Goal: Information Seeking & Learning: Learn about a topic

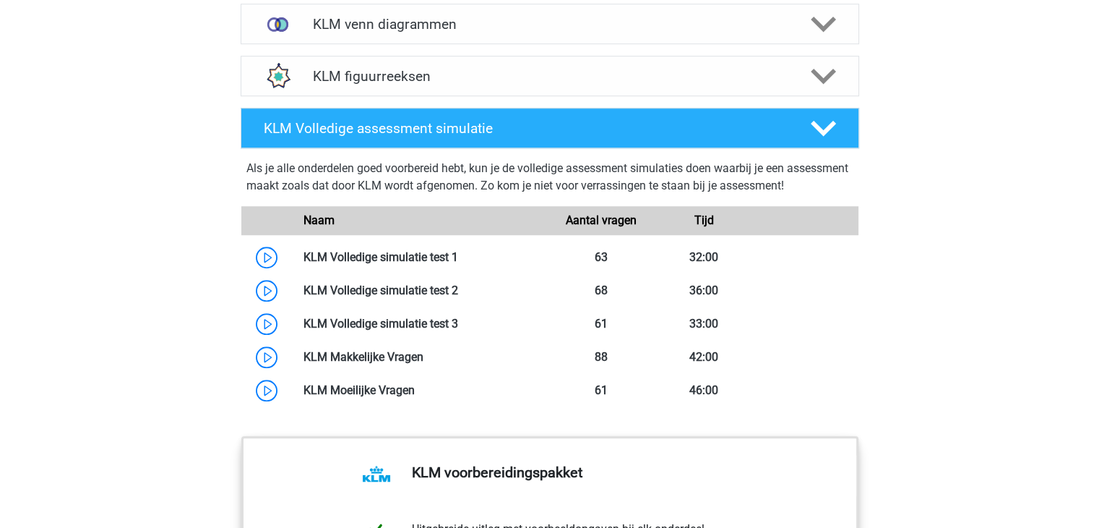
scroll to position [1180, 0]
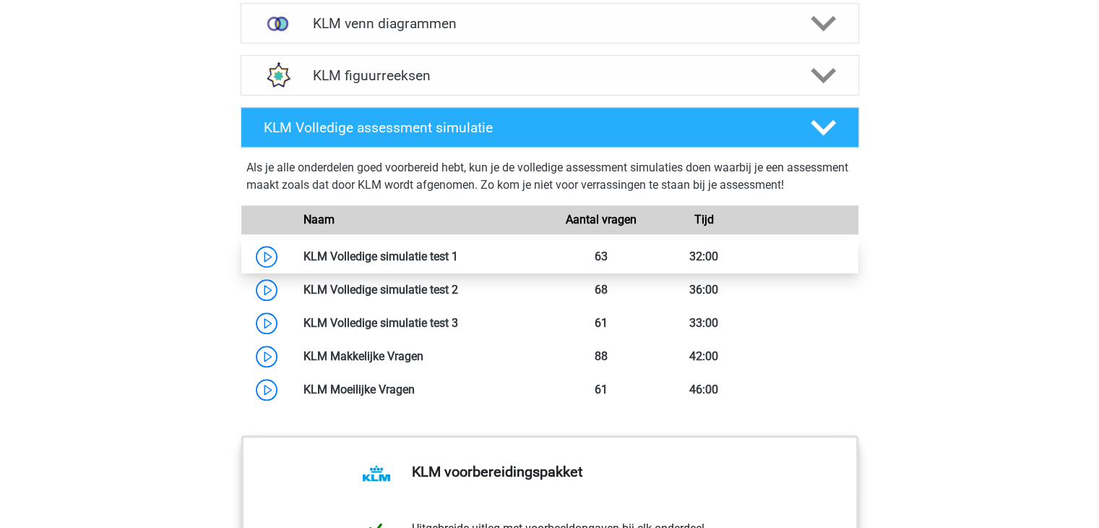
click at [458, 254] on link at bounding box center [458, 256] width 0 height 14
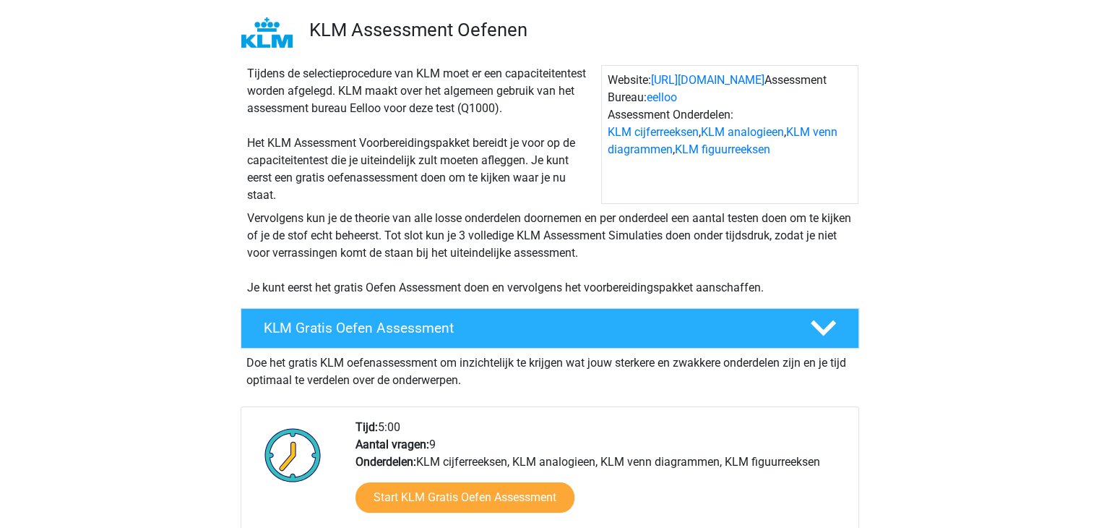
scroll to position [90, 0]
click at [350, 322] on h4 "KLM Gratis Oefen Assessment" at bounding box center [525, 327] width 523 height 17
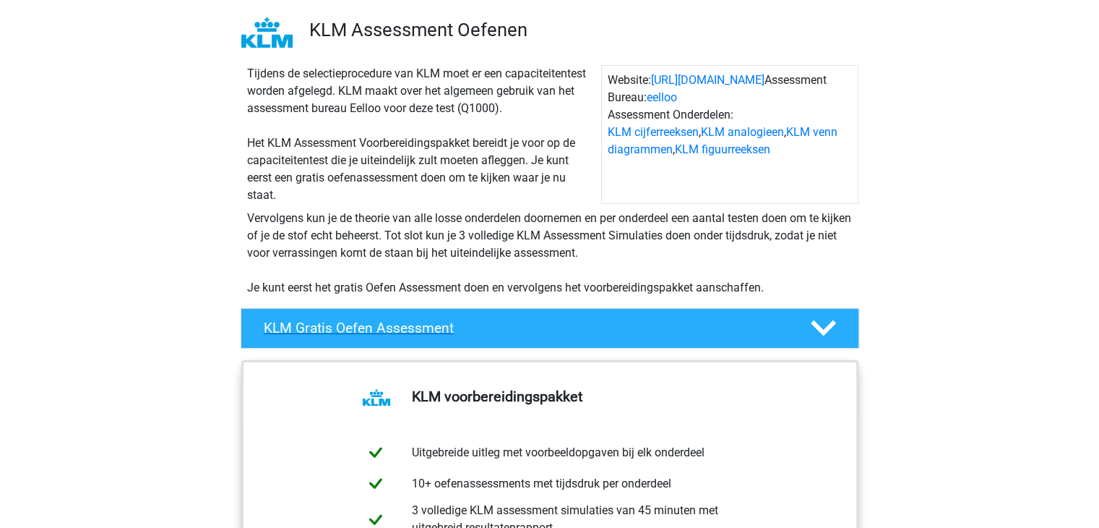
click at [353, 322] on h4 "KLM Gratis Oefen Assessment" at bounding box center [525, 327] width 523 height 17
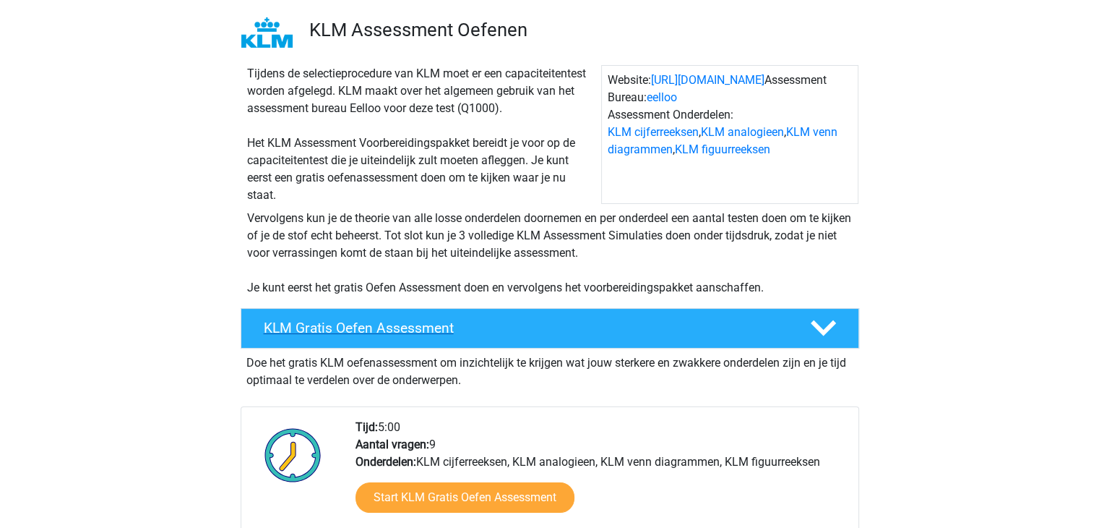
click at [353, 322] on h4 "KLM Gratis Oefen Assessment" at bounding box center [525, 327] width 523 height 17
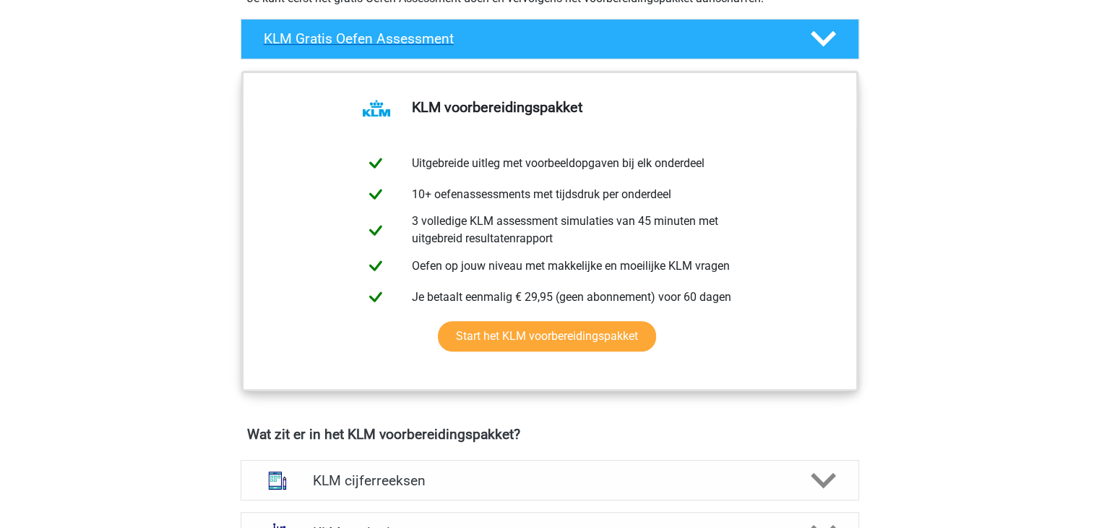
scroll to position [379, 0]
click at [610, 43] on h4 "KLM Gratis Oefen Assessment" at bounding box center [525, 38] width 523 height 17
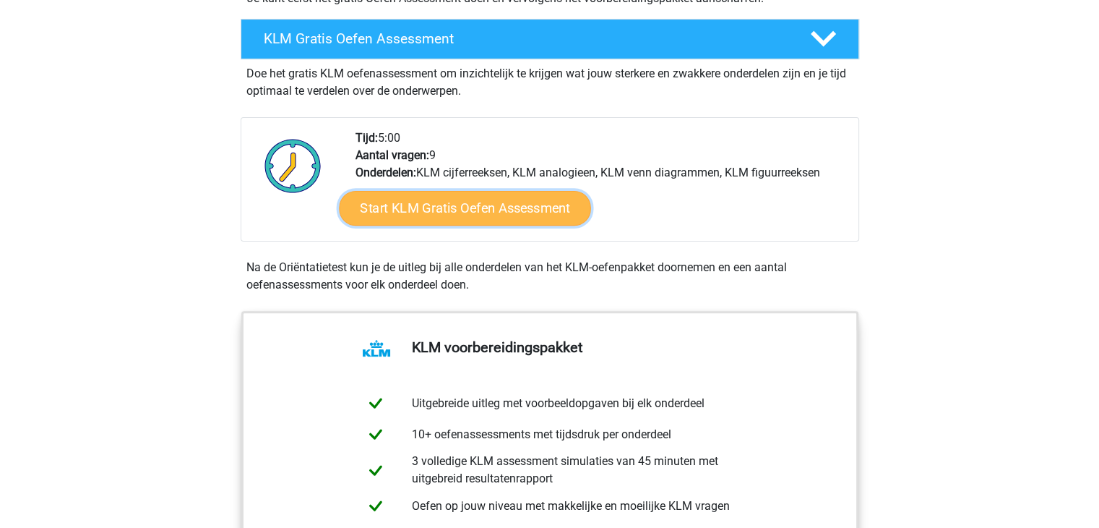
click at [500, 217] on link "Start KLM Gratis Oefen Assessment" at bounding box center [465, 207] width 252 height 35
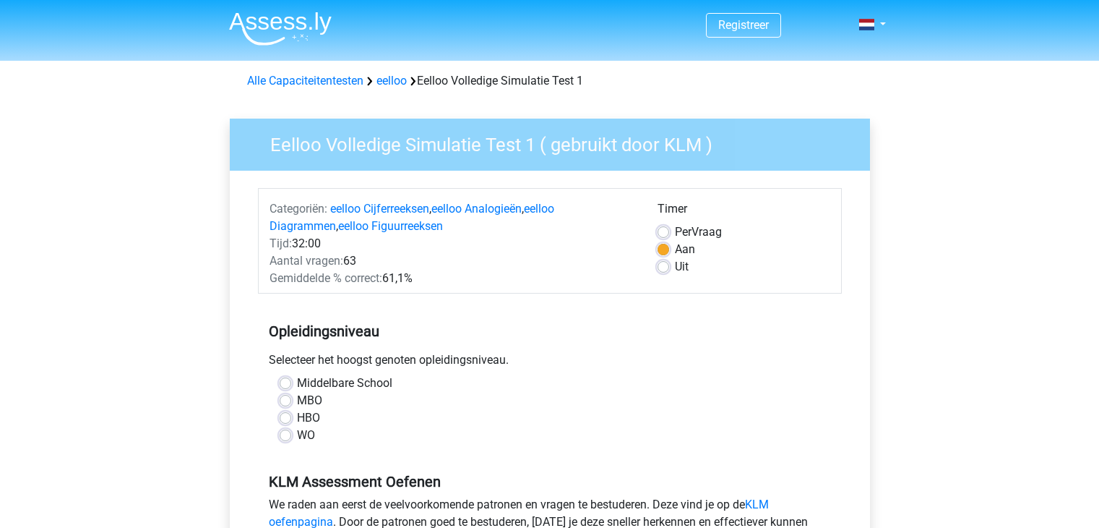
scroll to position [318, 0]
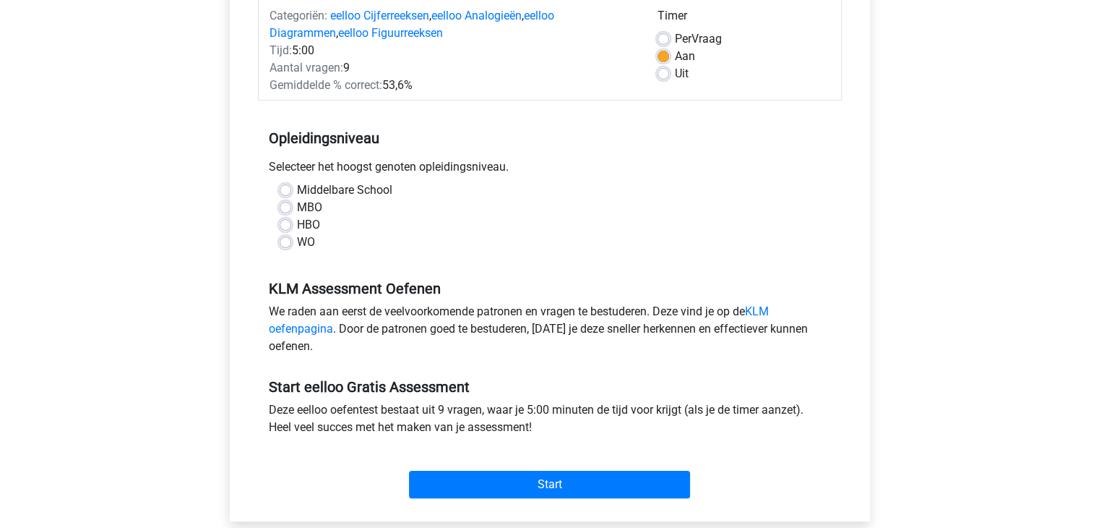
click at [297, 226] on label "HBO" at bounding box center [308, 224] width 23 height 17
click at [286, 226] on input "HBO" at bounding box center [286, 223] width 12 height 14
radio input "true"
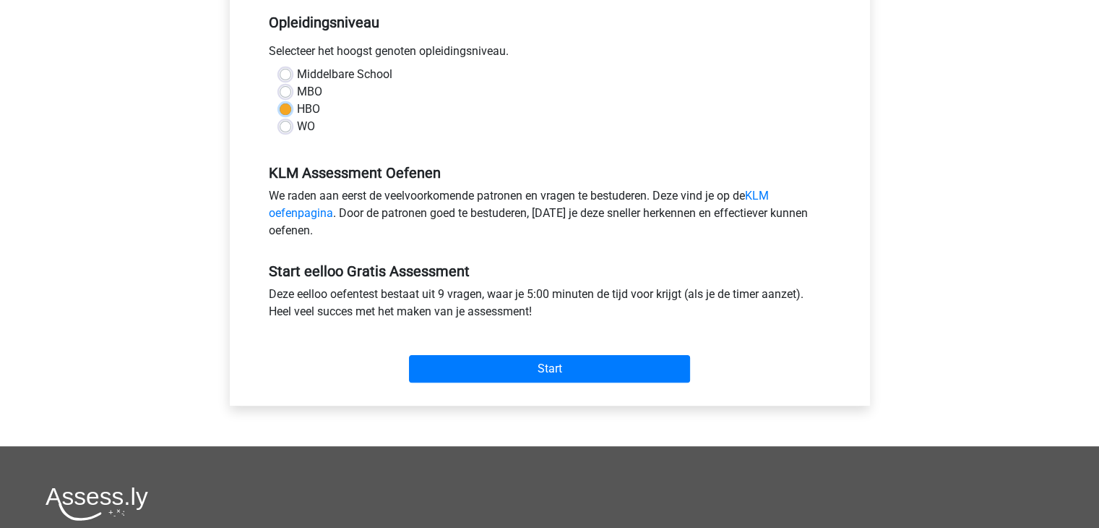
scroll to position [312, 0]
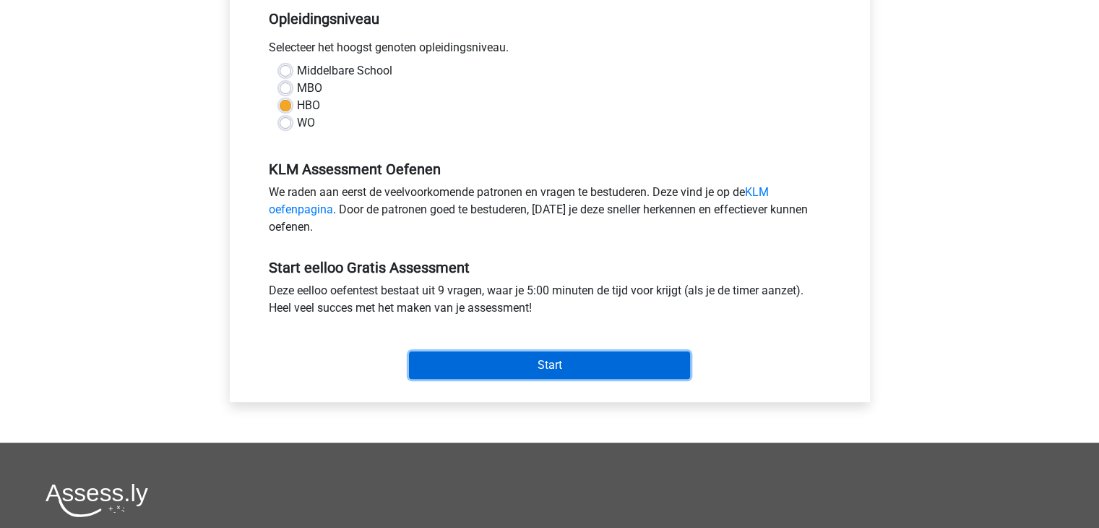
click at [467, 356] on input "Start" at bounding box center [549, 364] width 281 height 27
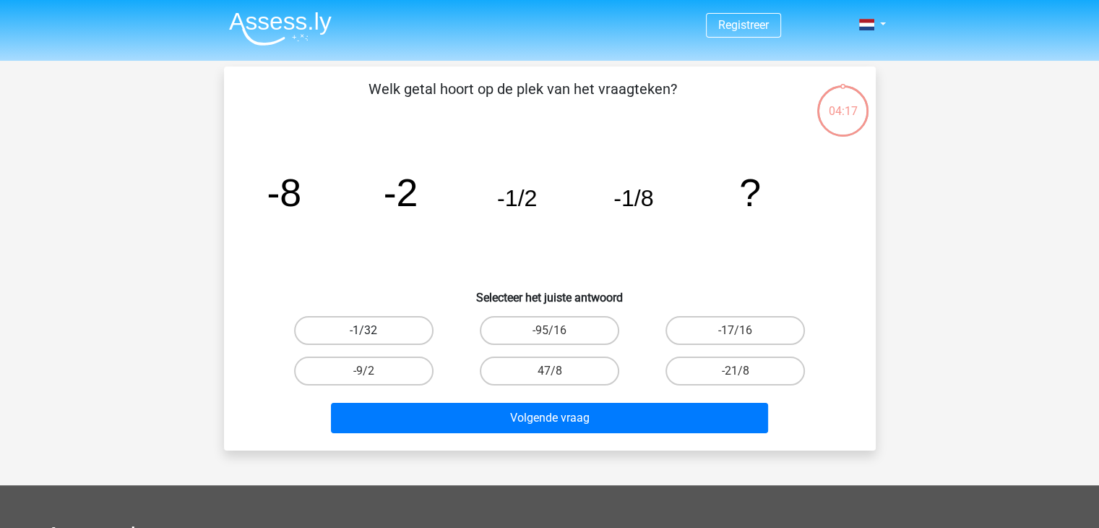
click at [405, 328] on label "-1/32" at bounding box center [363, 330] width 139 height 29
click at [373, 330] on input "-1/32" at bounding box center [368, 334] width 9 height 9
radio input "true"
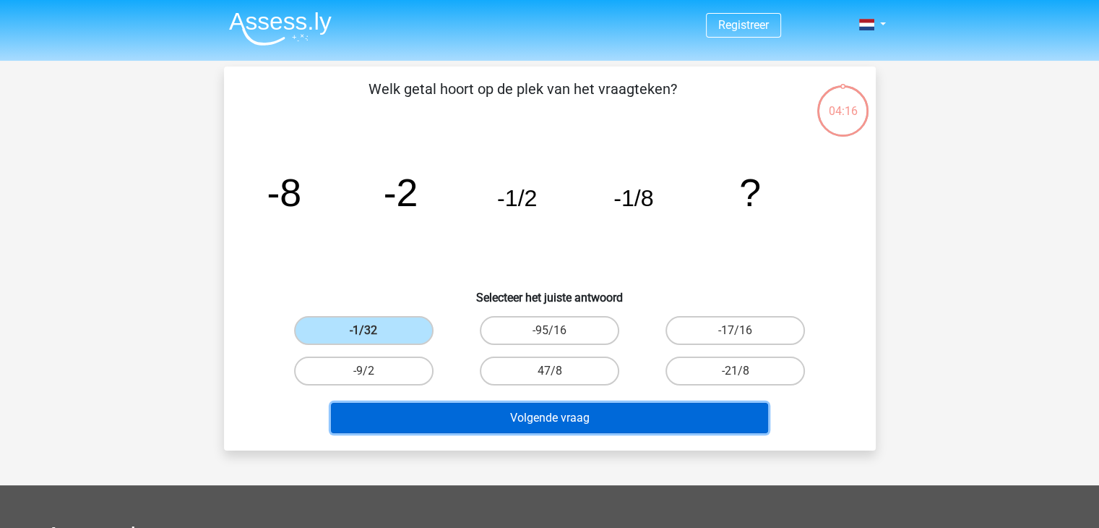
click at [523, 418] on button "Volgende vraag" at bounding box center [549, 418] width 437 height 30
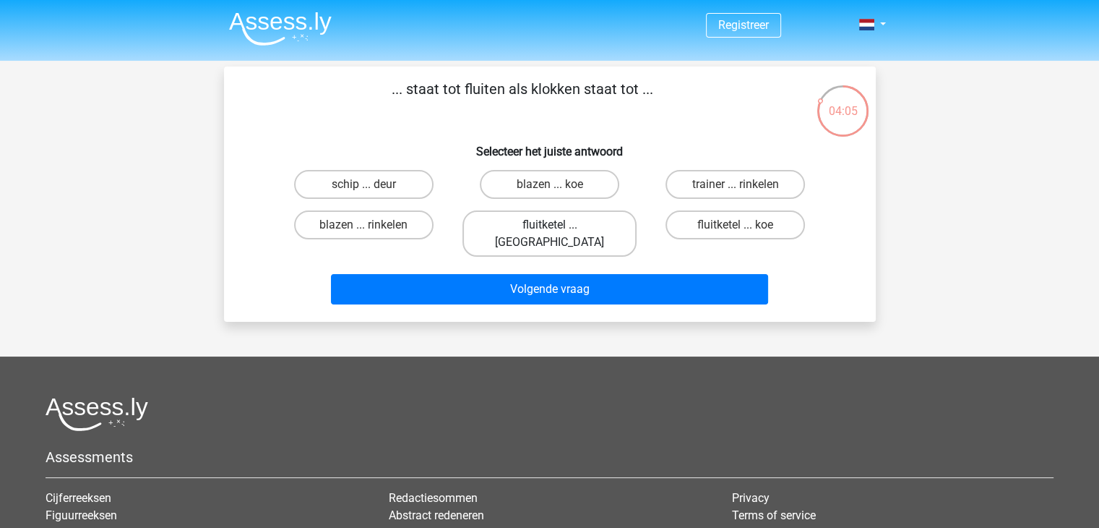
click at [562, 226] on label "fluitketel ... luiden" at bounding box center [550, 233] width 174 height 46
click at [559, 226] on input "fluitketel ... luiden" at bounding box center [553, 229] width 9 height 9
radio input "true"
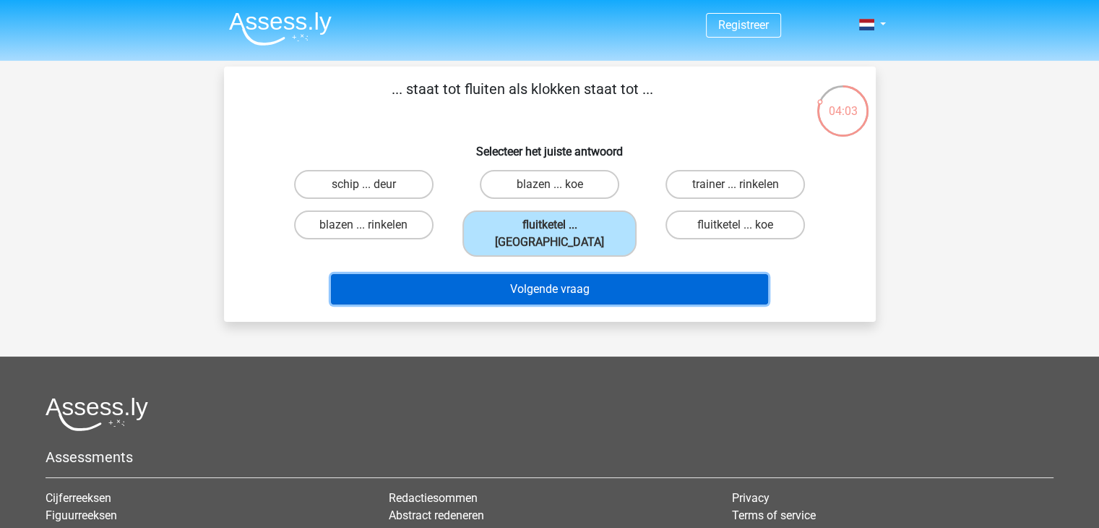
click at [571, 274] on button "Volgende vraag" at bounding box center [549, 289] width 437 height 30
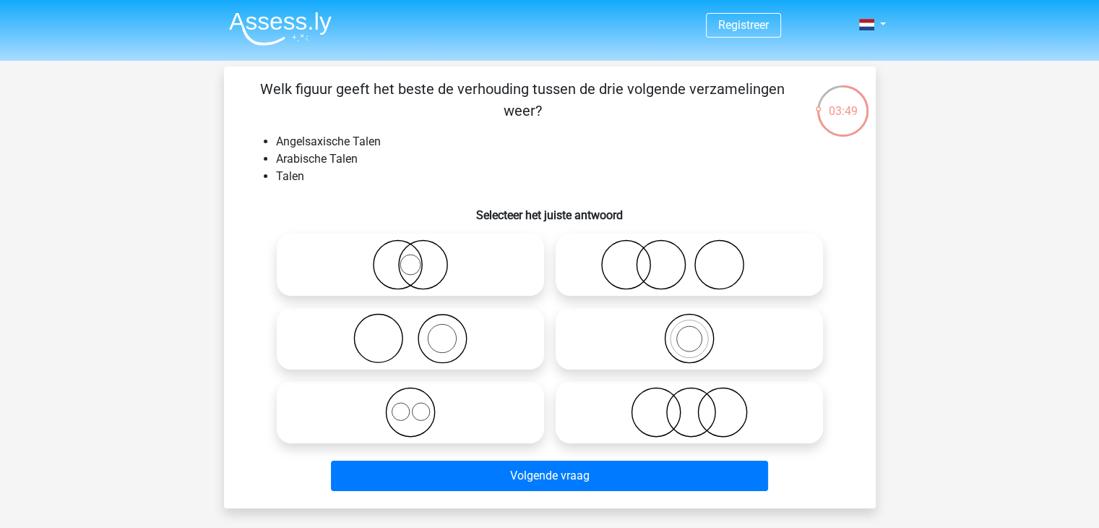
click at [448, 411] on icon at bounding box center [411, 412] width 256 height 51
click at [420, 405] on input "radio" at bounding box center [415, 399] width 9 height 9
radio input "true"
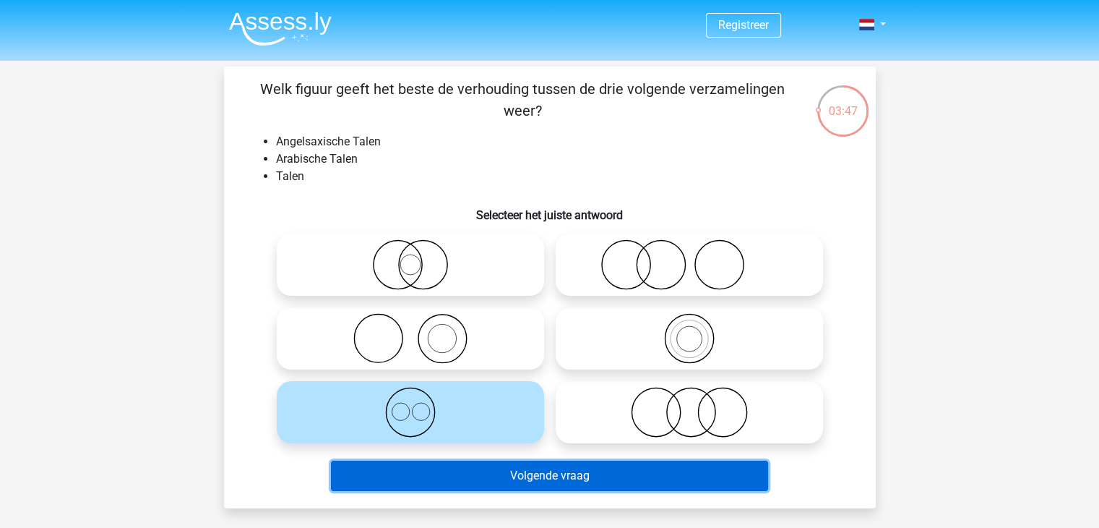
click at [540, 471] on button "Volgende vraag" at bounding box center [549, 475] width 437 height 30
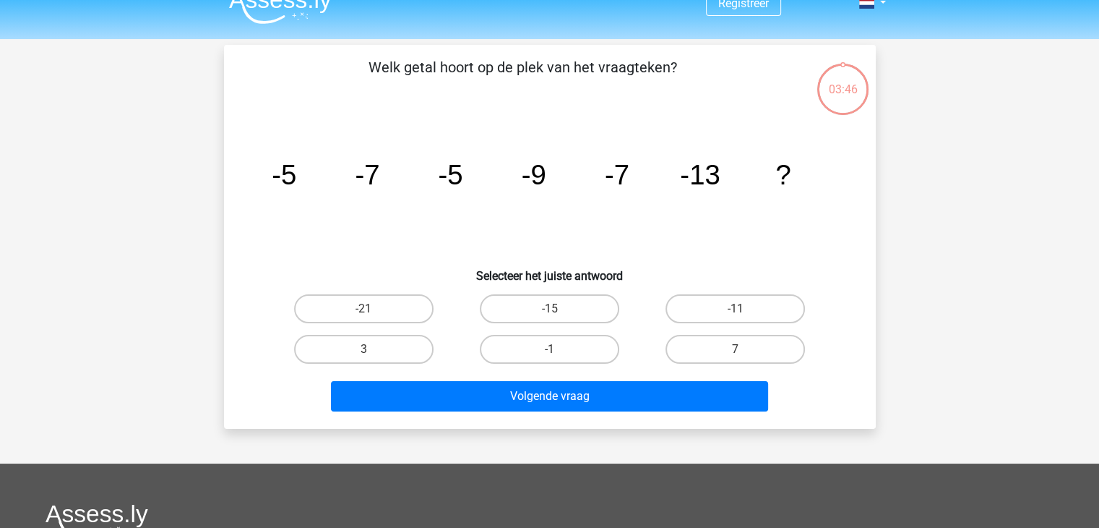
scroll to position [15, 0]
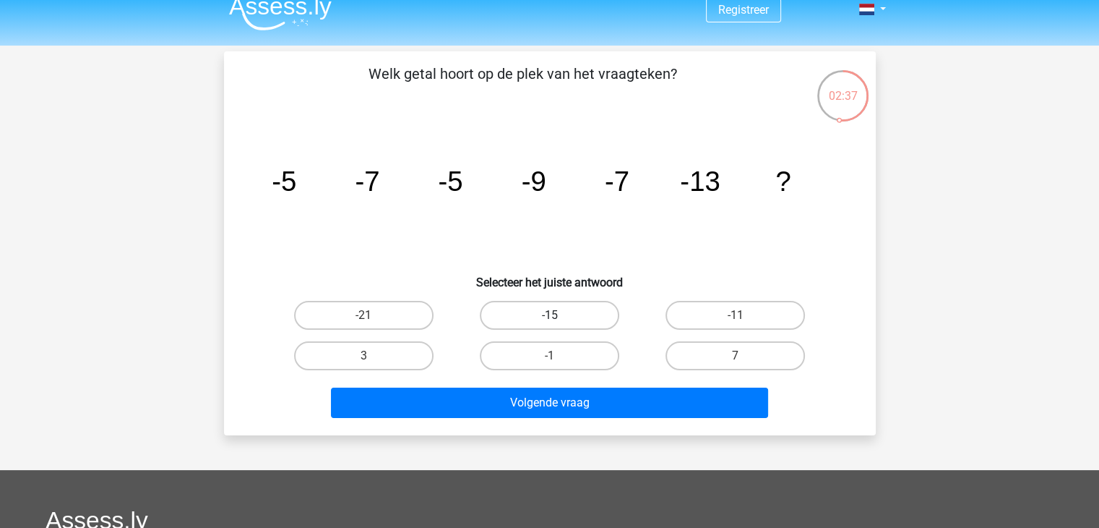
click at [580, 310] on label "-15" at bounding box center [549, 315] width 139 height 29
click at [559, 315] on input "-15" at bounding box center [553, 319] width 9 height 9
radio input "true"
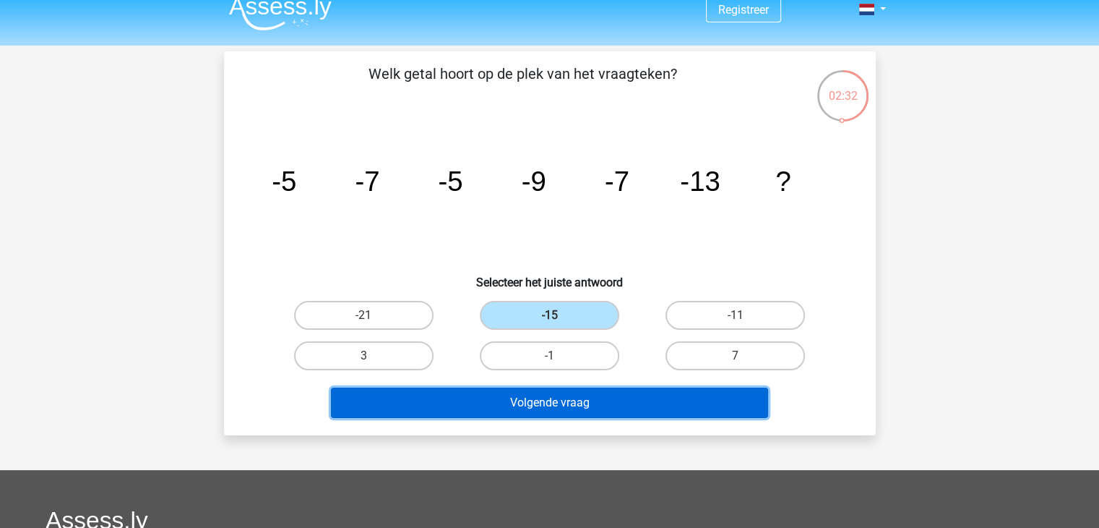
click at [580, 402] on button "Volgende vraag" at bounding box center [549, 402] width 437 height 30
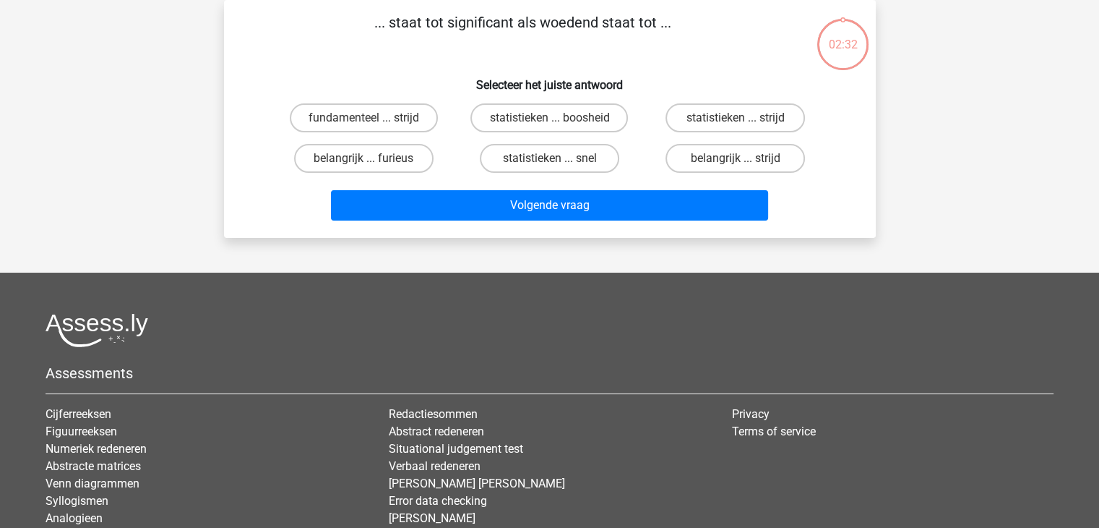
scroll to position [0, 0]
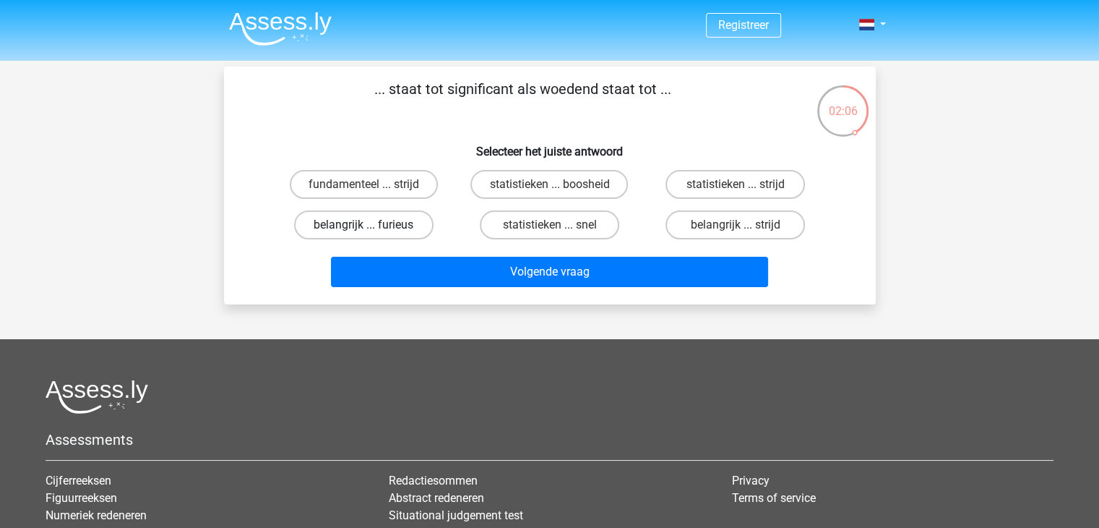
click at [406, 223] on label "belangrijk ... furieus" at bounding box center [363, 224] width 139 height 29
click at [373, 225] on input "belangrijk ... furieus" at bounding box center [368, 229] width 9 height 9
radio input "true"
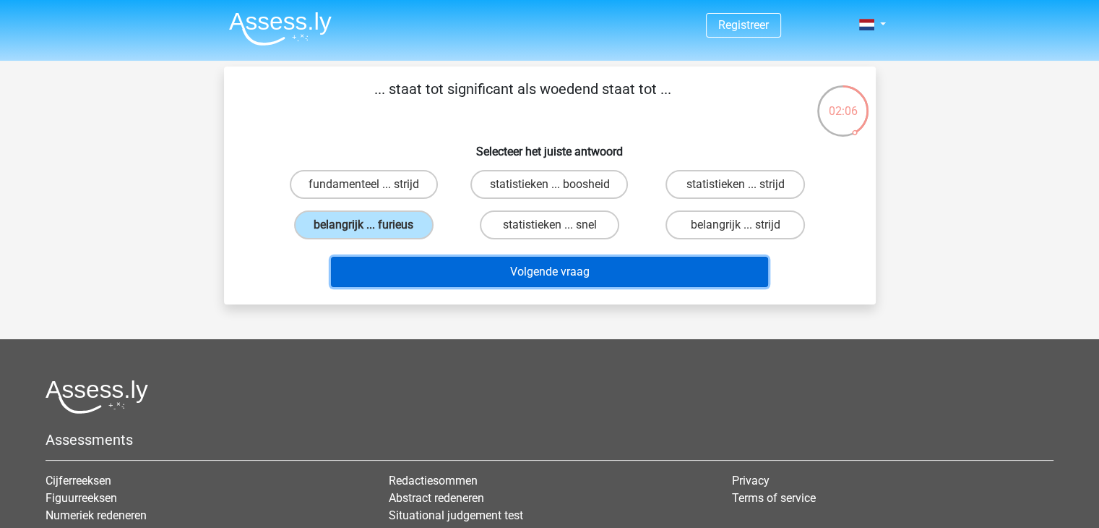
click at [531, 268] on button "Volgende vraag" at bounding box center [549, 272] width 437 height 30
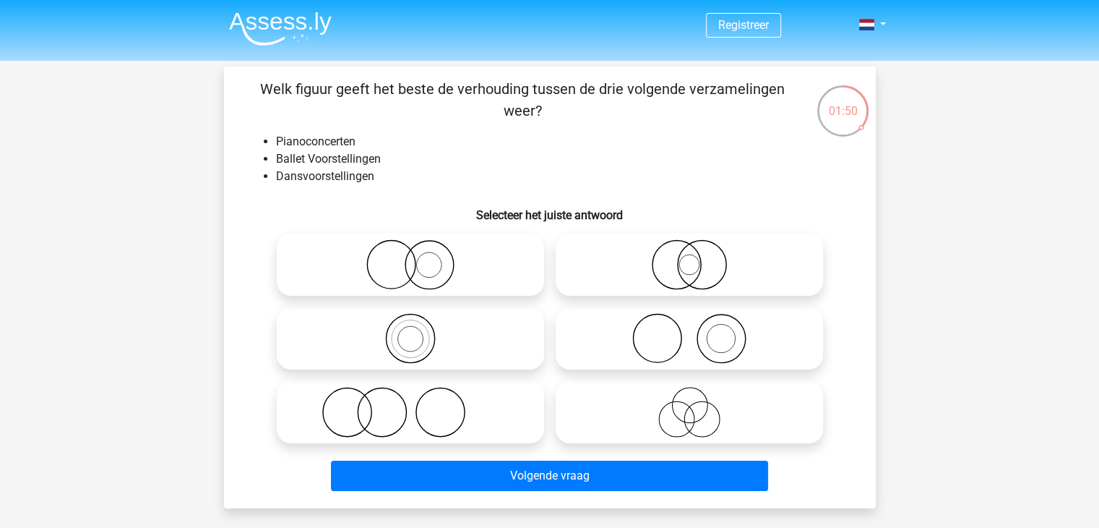
click at [405, 411] on circle at bounding box center [382, 412] width 48 height 48
click at [411, 405] on input "radio" at bounding box center [415, 399] width 9 height 9
radio input "true"
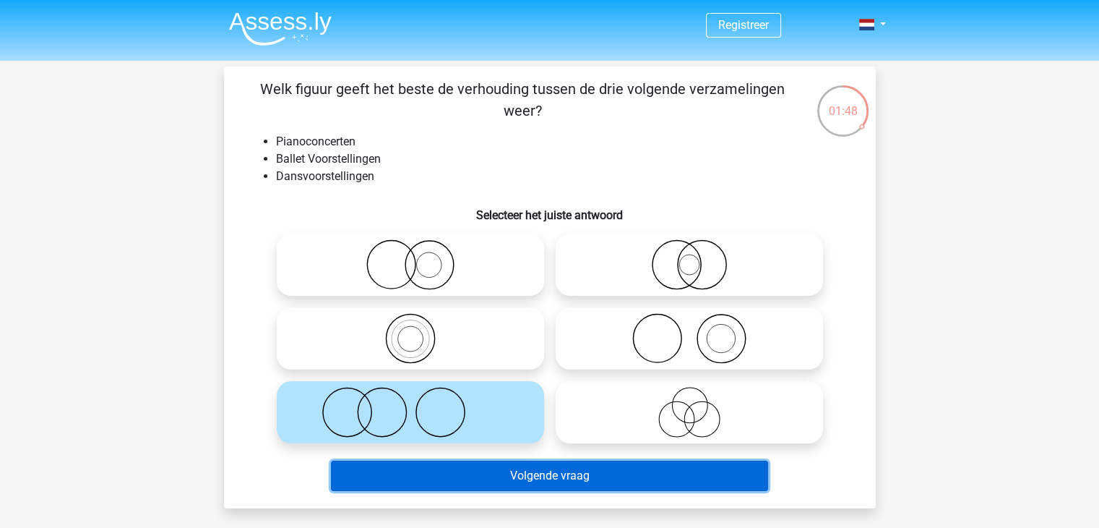
click at [552, 477] on button "Volgende vraag" at bounding box center [549, 475] width 437 height 30
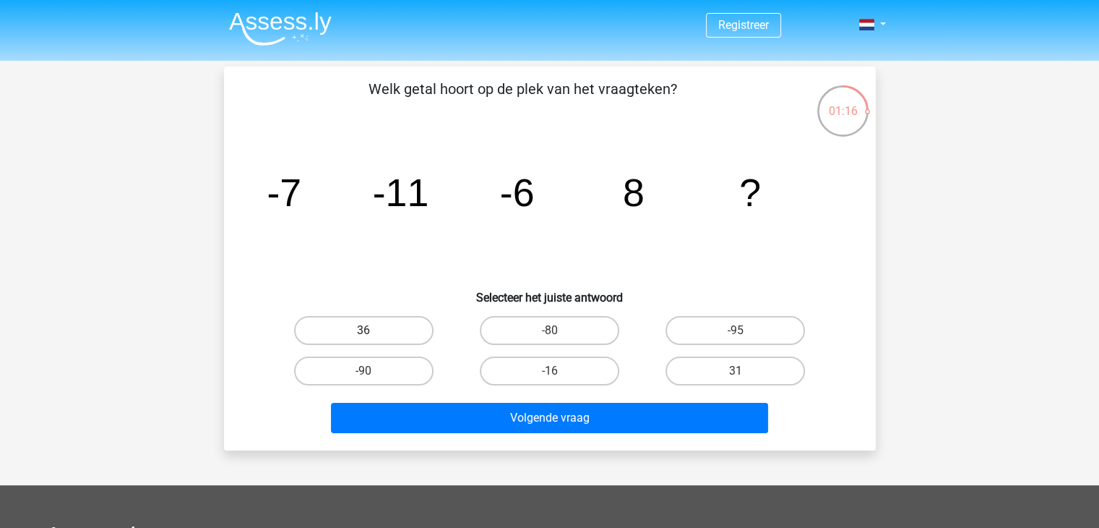
click at [377, 333] on label "36" at bounding box center [363, 330] width 139 height 29
click at [373, 333] on input "36" at bounding box center [368, 334] width 9 height 9
radio input "true"
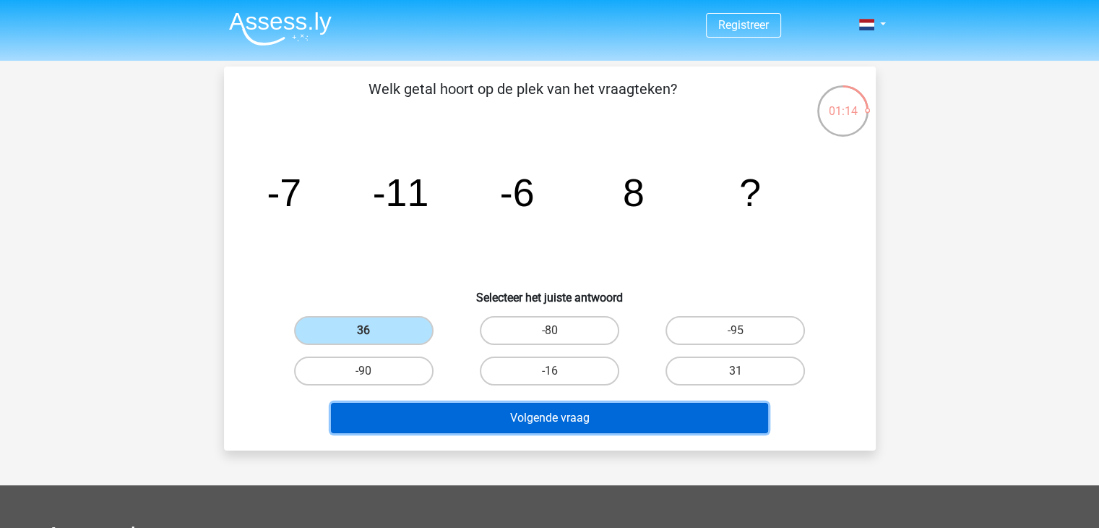
click at [507, 413] on button "Volgende vraag" at bounding box center [549, 418] width 437 height 30
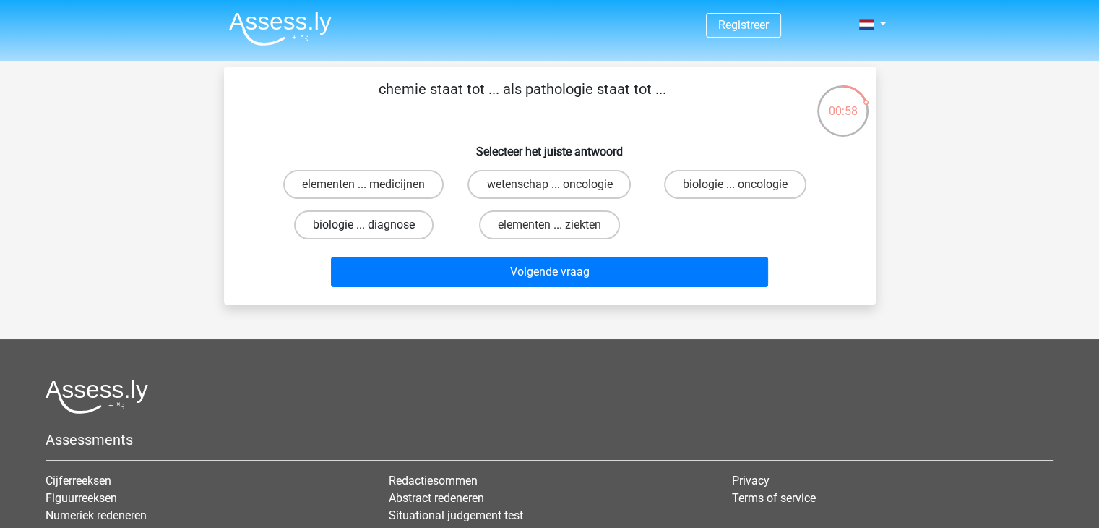
click at [401, 226] on label "biologie ... diagnose" at bounding box center [363, 224] width 139 height 29
click at [373, 226] on input "biologie ... diagnose" at bounding box center [368, 229] width 9 height 9
radio input "true"
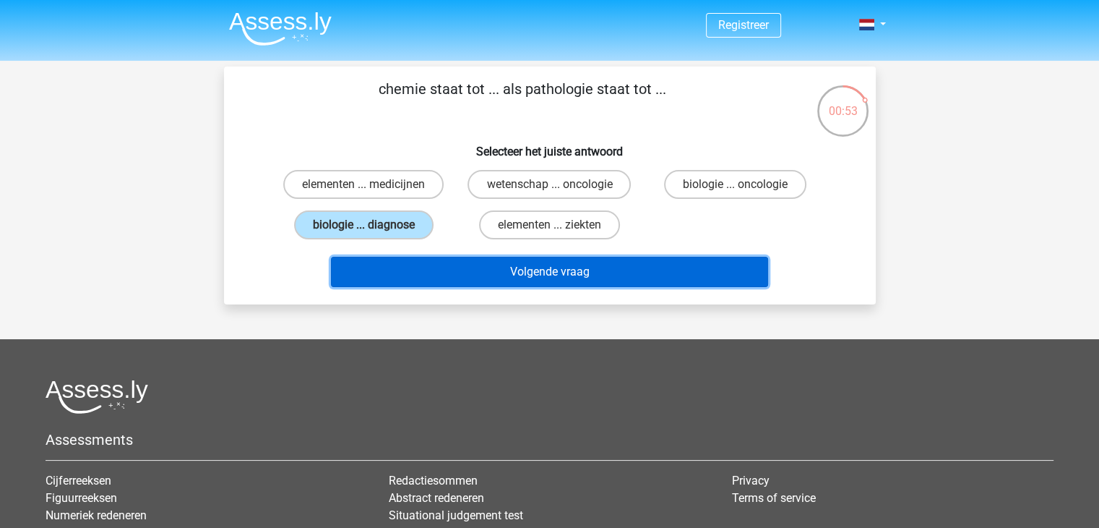
click at [473, 270] on button "Volgende vraag" at bounding box center [549, 272] width 437 height 30
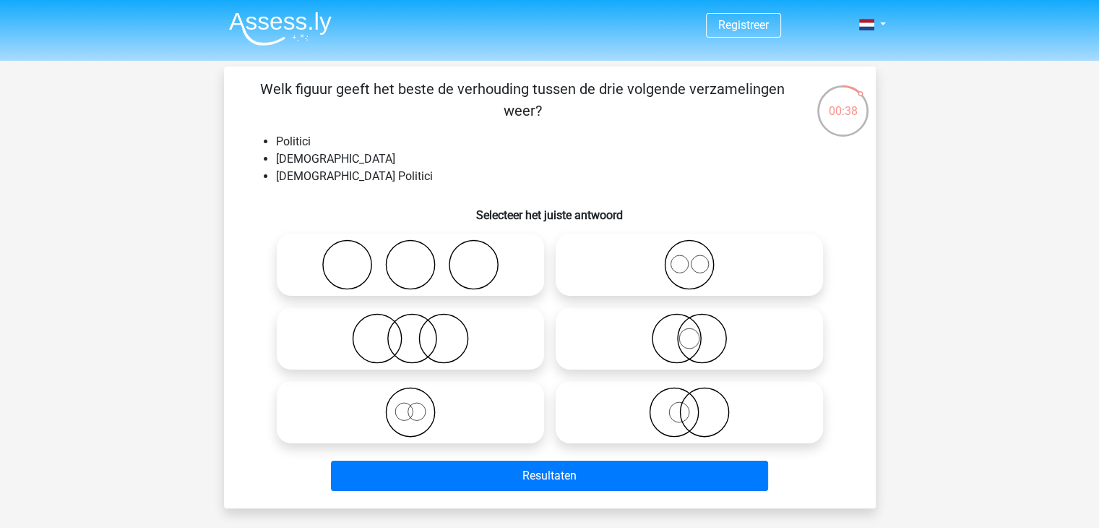
click at [661, 322] on icon at bounding box center [690, 338] width 256 height 51
click at [690, 322] on input "radio" at bounding box center [694, 326] width 9 height 9
radio input "true"
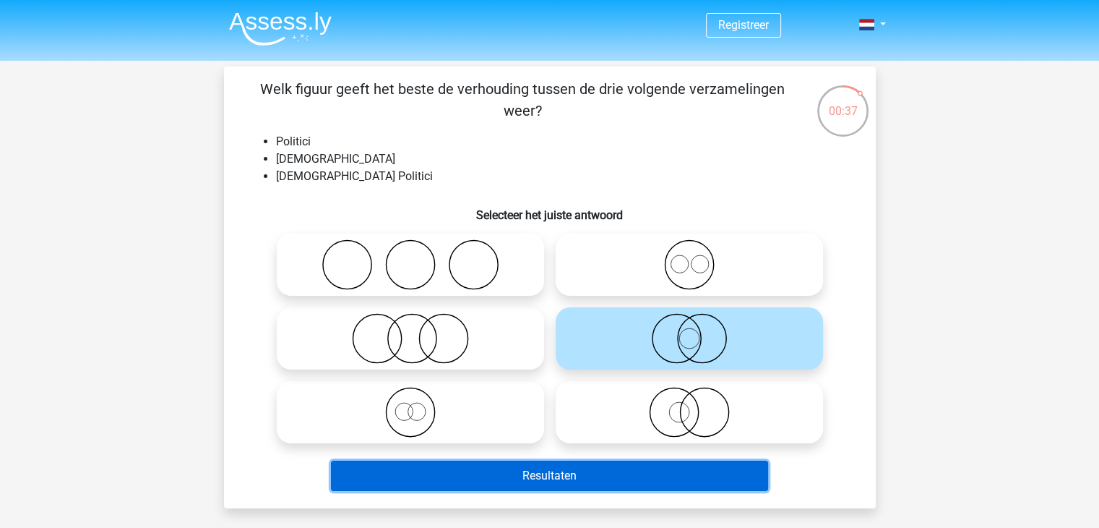
click at [593, 468] on button "Resultaten" at bounding box center [549, 475] width 437 height 30
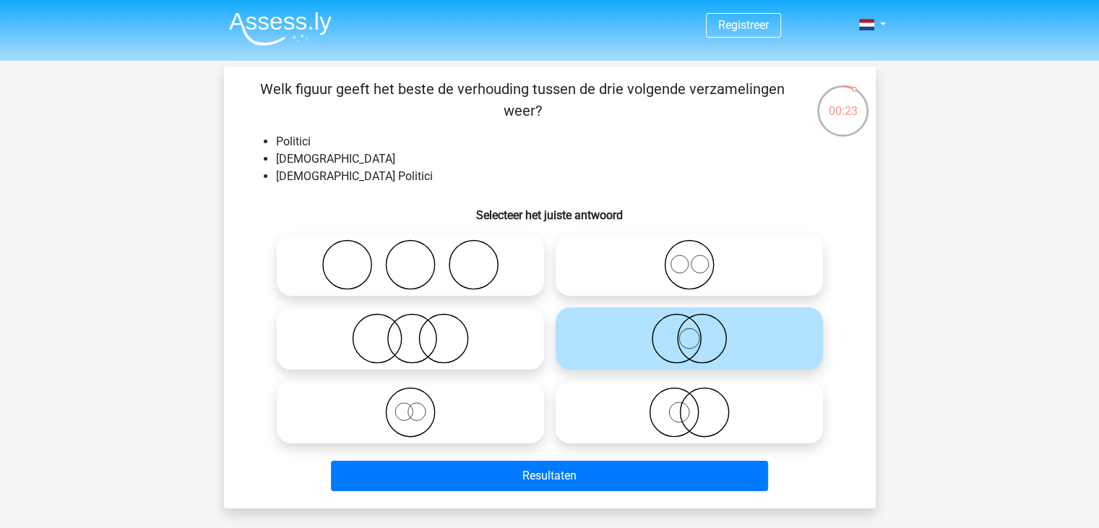
click at [257, 30] on img at bounding box center [280, 29] width 103 height 34
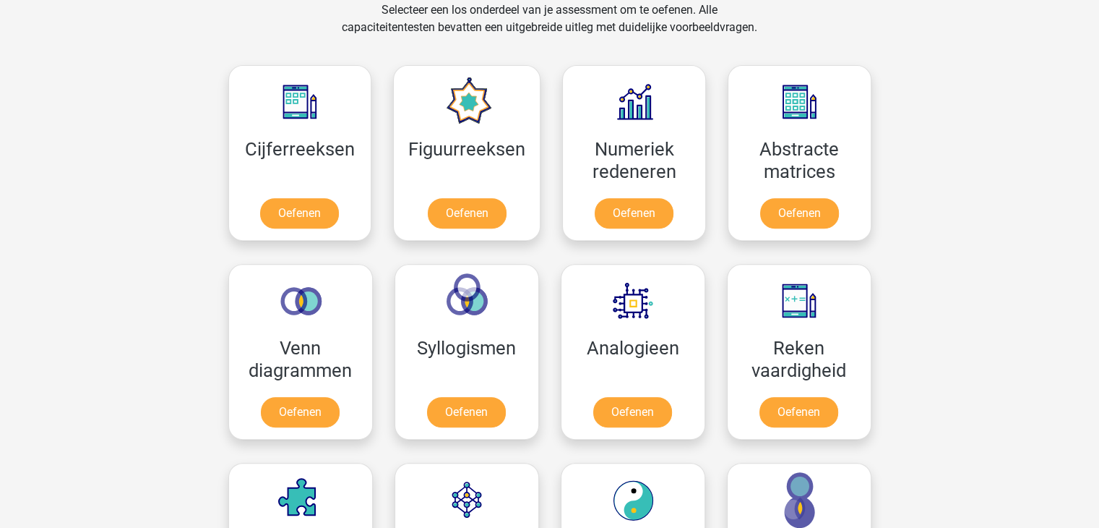
scroll to position [555, 0]
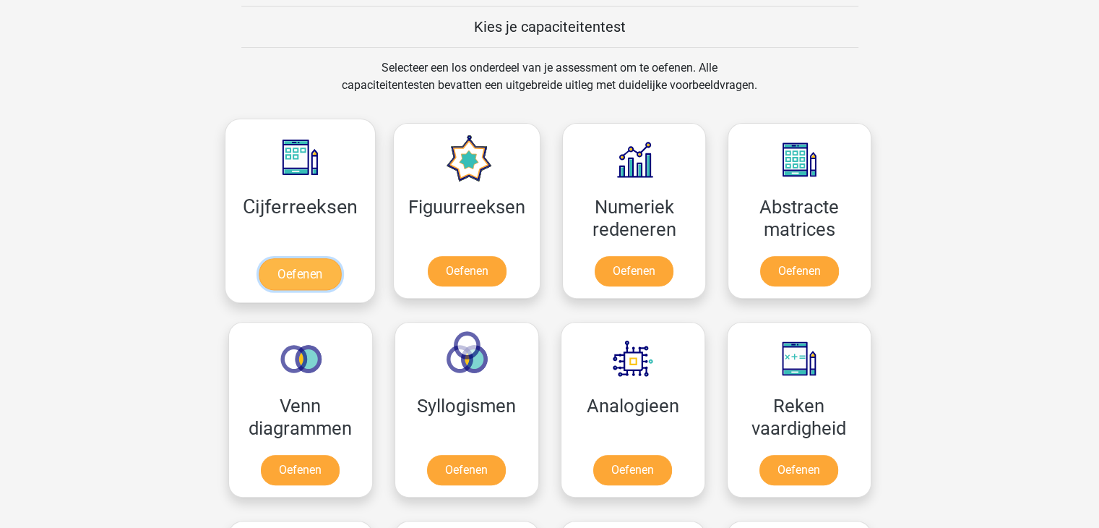
click at [285, 273] on link "Oefenen" at bounding box center [300, 274] width 82 height 32
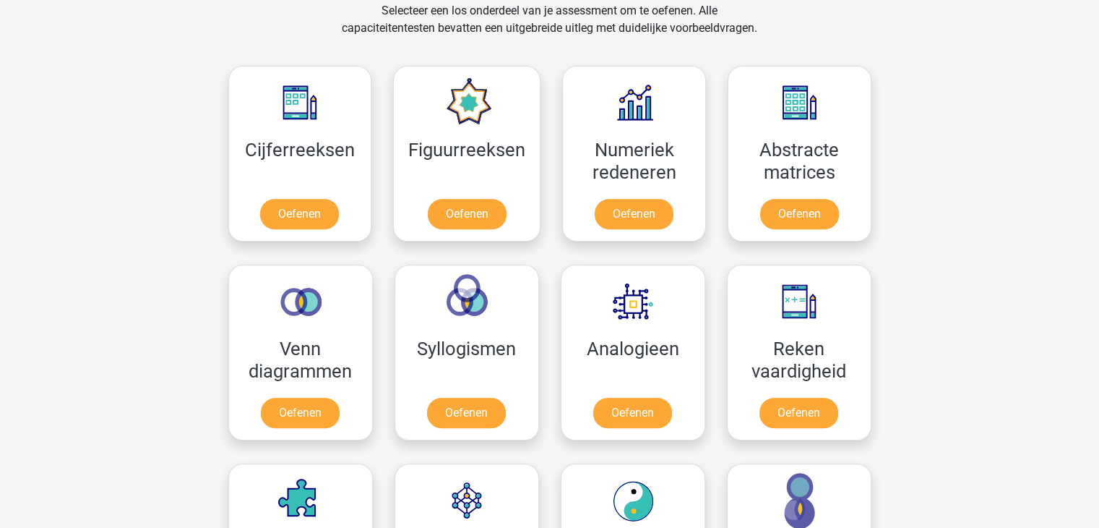
scroll to position [604, 0]
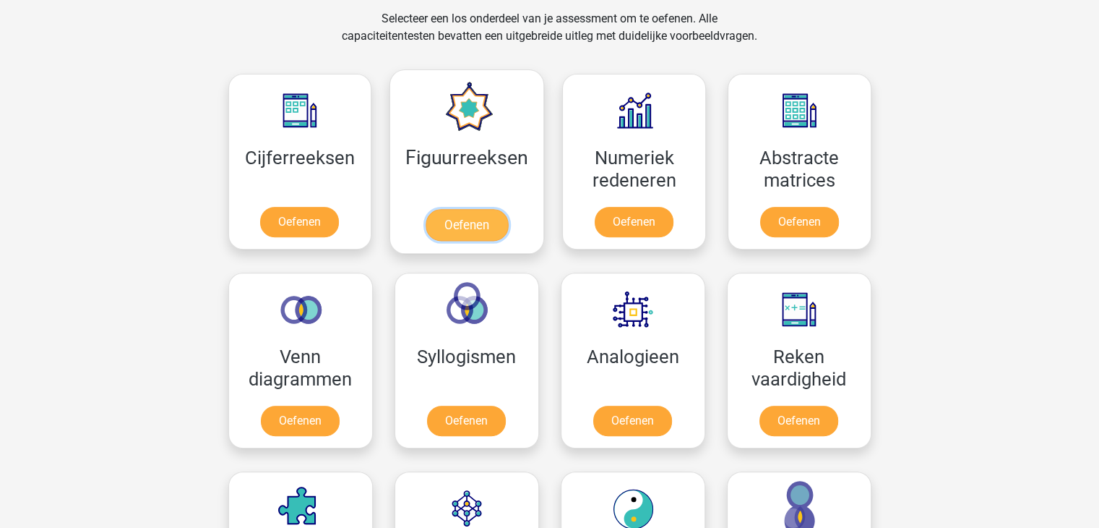
click at [484, 220] on link "Oefenen" at bounding box center [467, 225] width 82 height 32
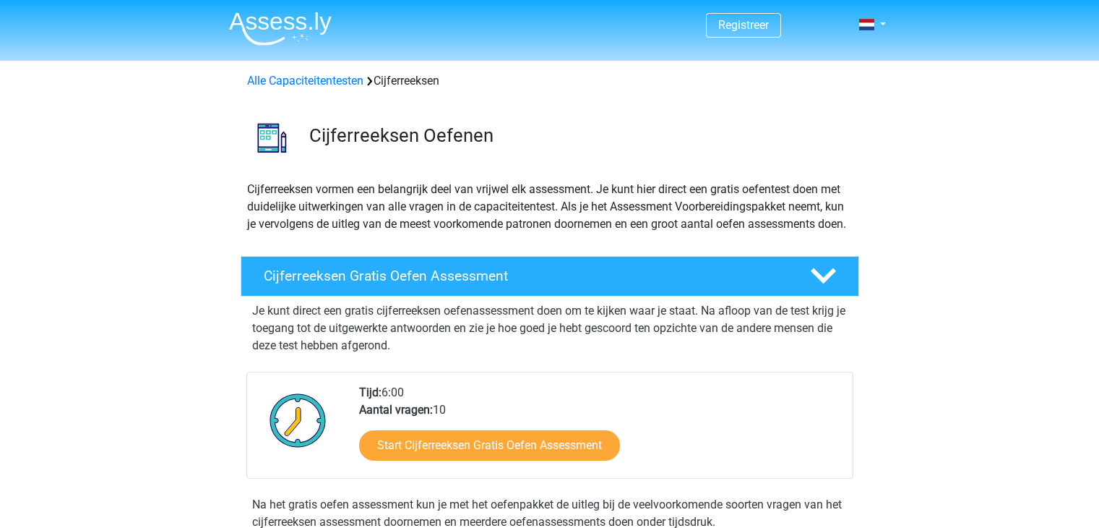
scroll to position [167, 0]
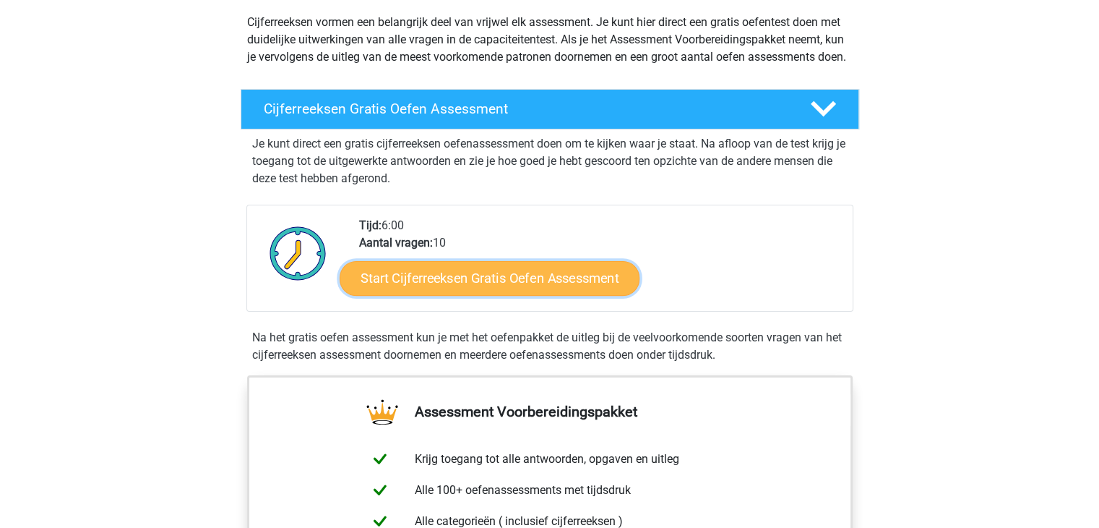
click at [449, 295] on link "Start Cijferreeksen Gratis Oefen Assessment" at bounding box center [490, 277] width 300 height 35
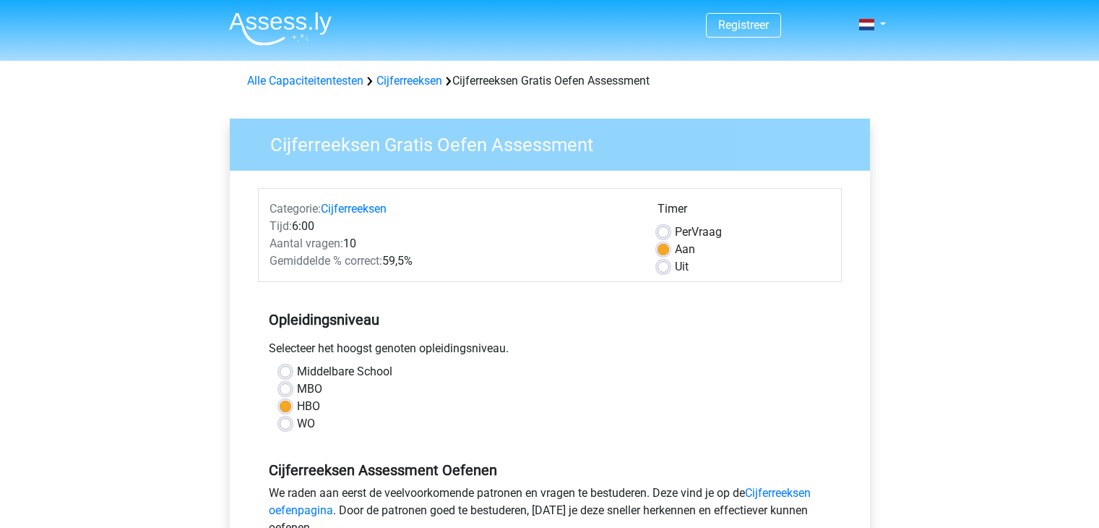
scroll to position [257, 0]
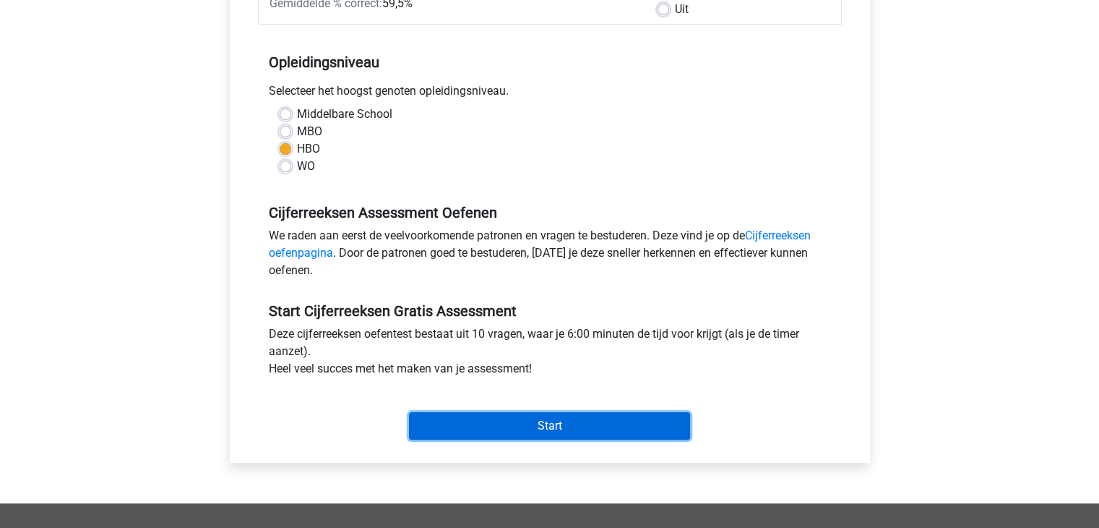
click at [463, 420] on input "Start" at bounding box center [549, 425] width 281 height 27
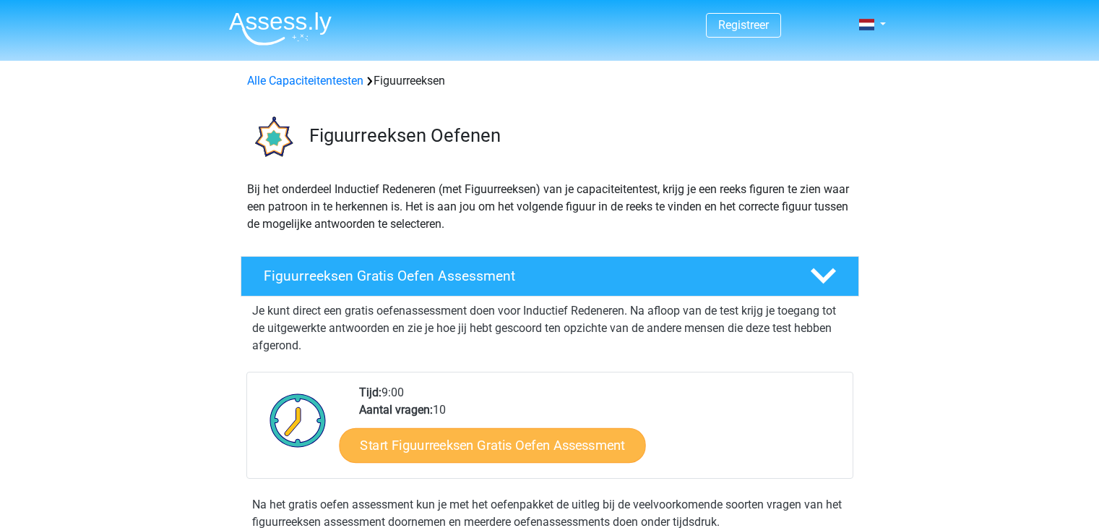
scroll to position [35, 0]
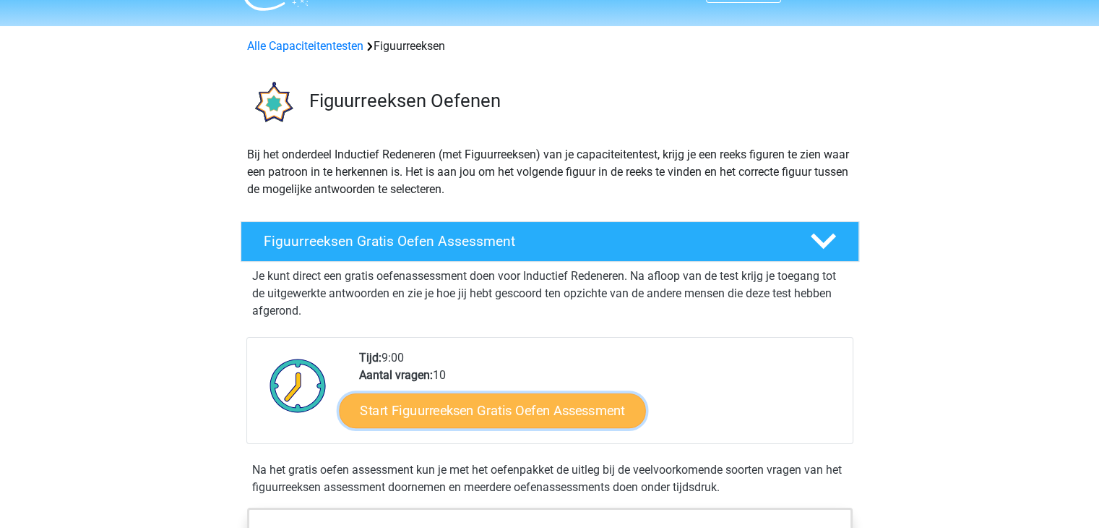
click at [468, 405] on link "Start Figuurreeksen Gratis Oefen Assessment" at bounding box center [492, 409] width 306 height 35
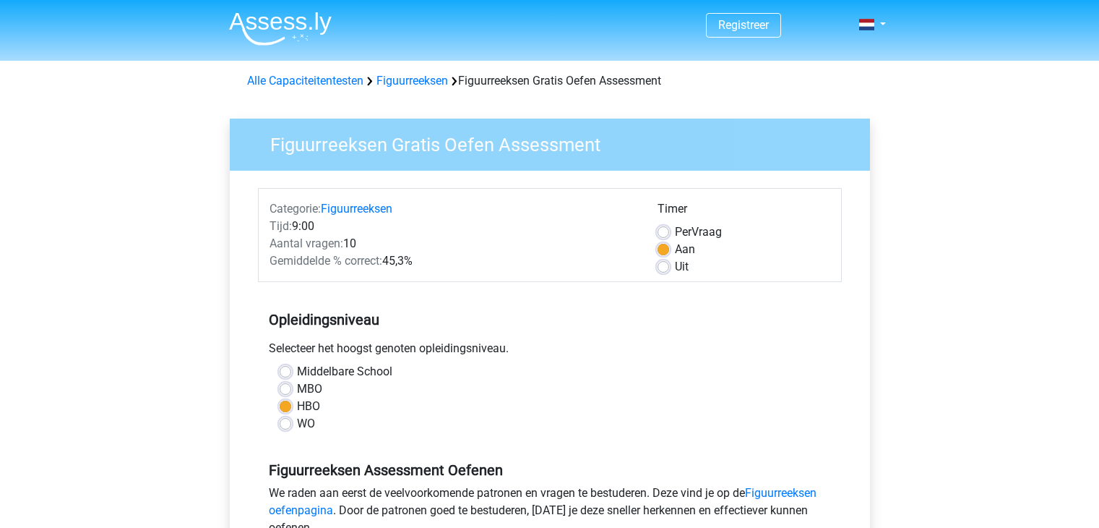
scroll to position [269, 0]
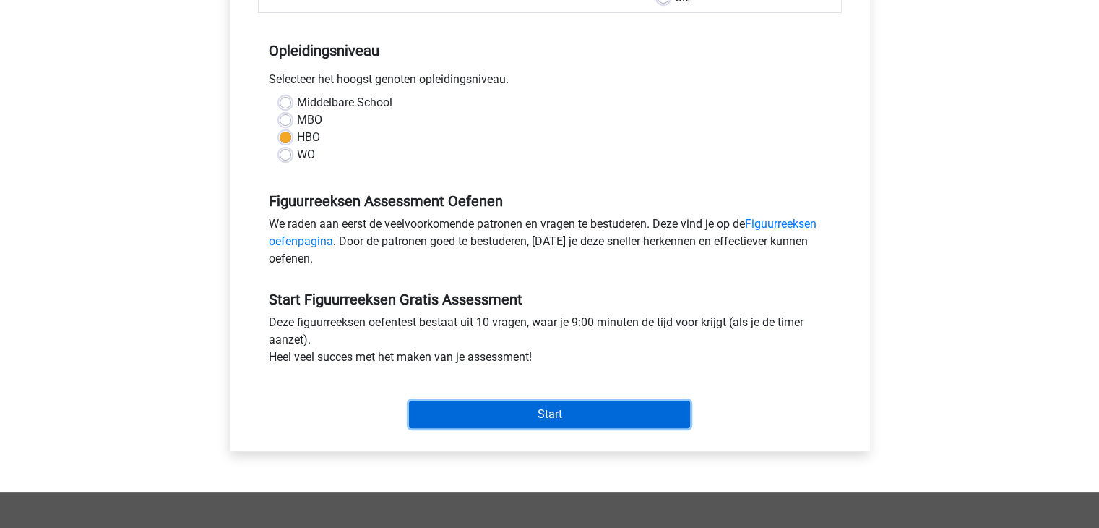
click at [518, 413] on input "Start" at bounding box center [549, 413] width 281 height 27
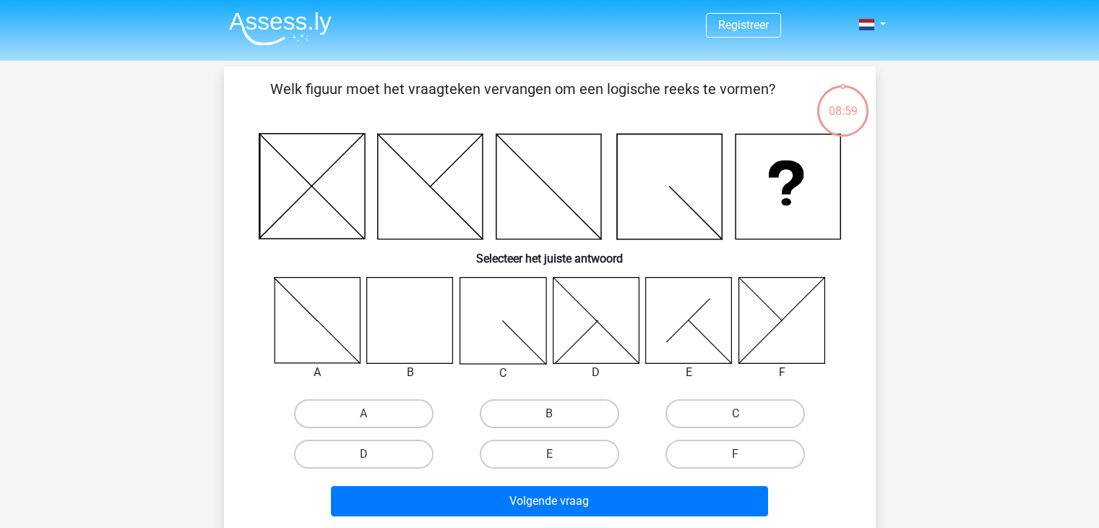
scroll to position [51, 0]
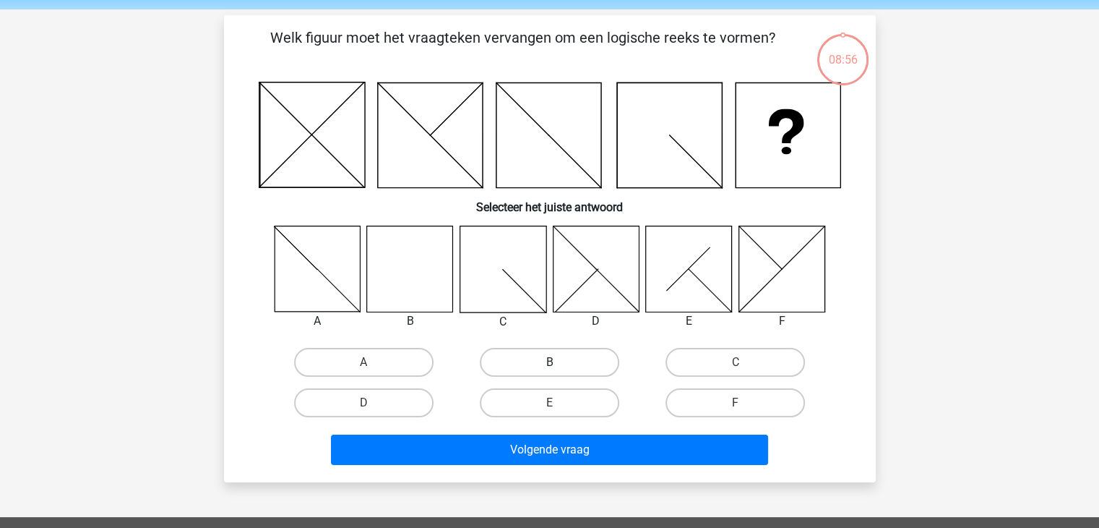
click at [544, 367] on label "B" at bounding box center [549, 362] width 139 height 29
click at [549, 367] on input "B" at bounding box center [553, 366] width 9 height 9
radio input "true"
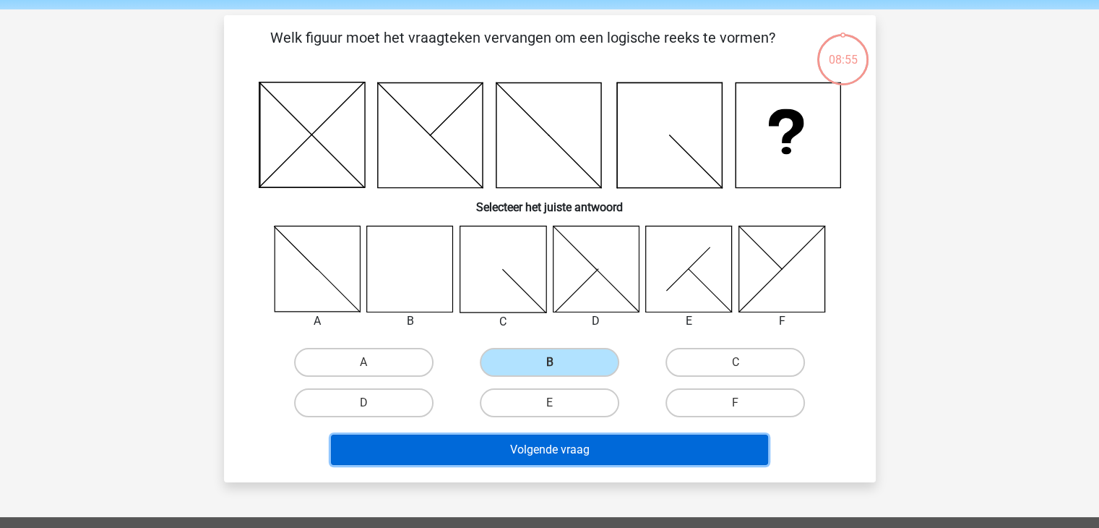
click at [523, 442] on button "Volgende vraag" at bounding box center [549, 449] width 437 height 30
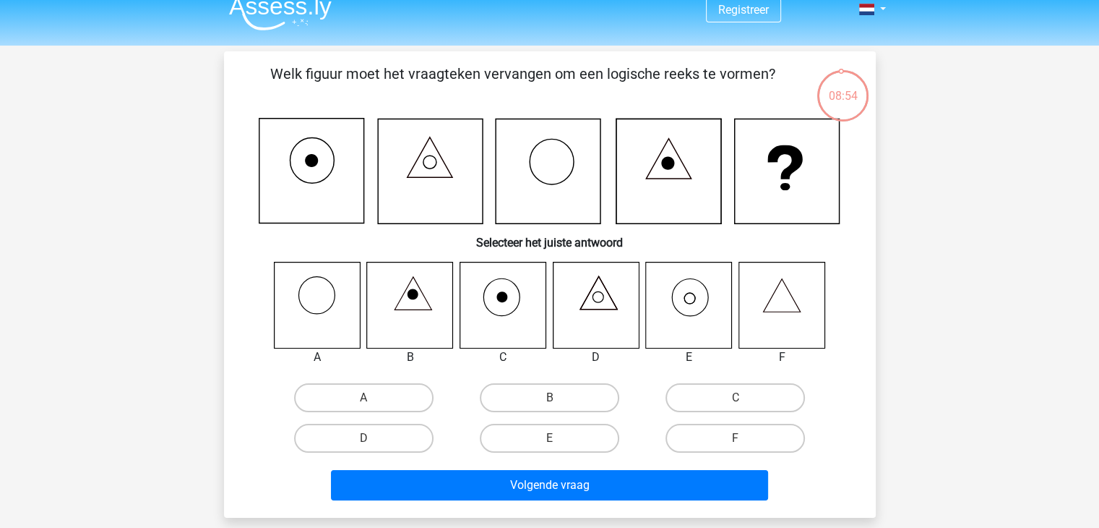
scroll to position [14, 0]
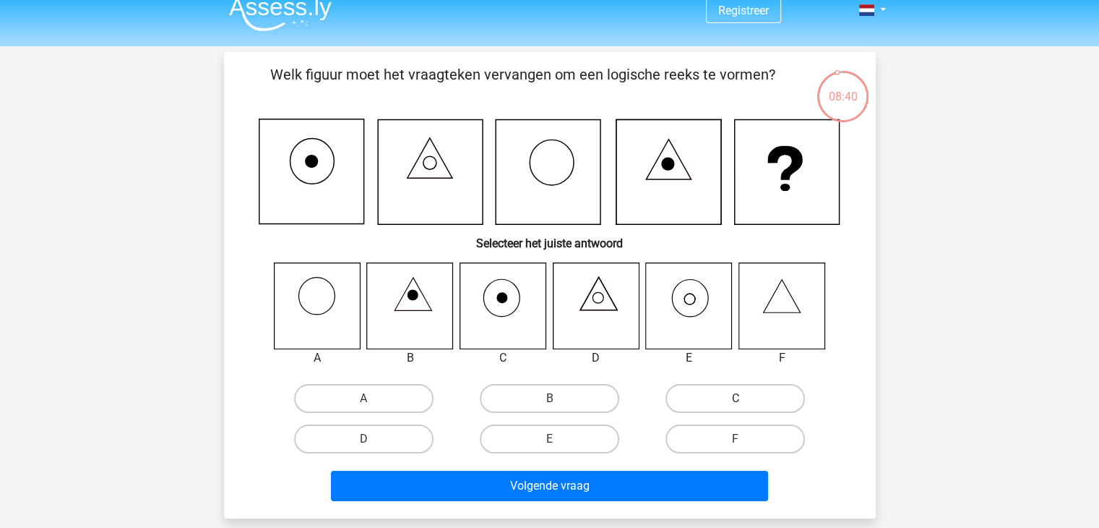
click at [731, 399] on label "C" at bounding box center [735, 398] width 139 height 29
click at [736, 399] on input "C" at bounding box center [740, 402] width 9 height 9
radio input "true"
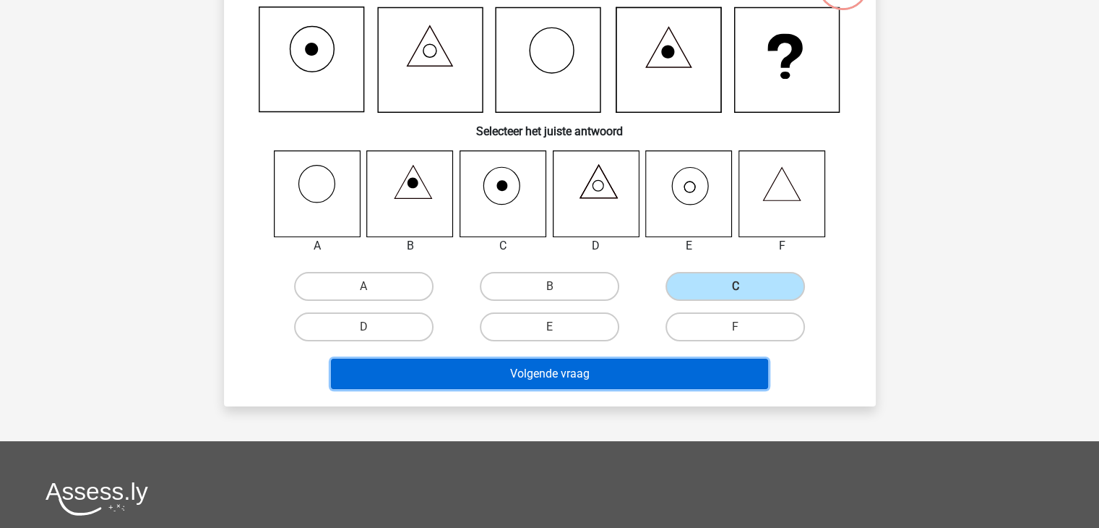
click at [536, 377] on button "Volgende vraag" at bounding box center [549, 373] width 437 height 30
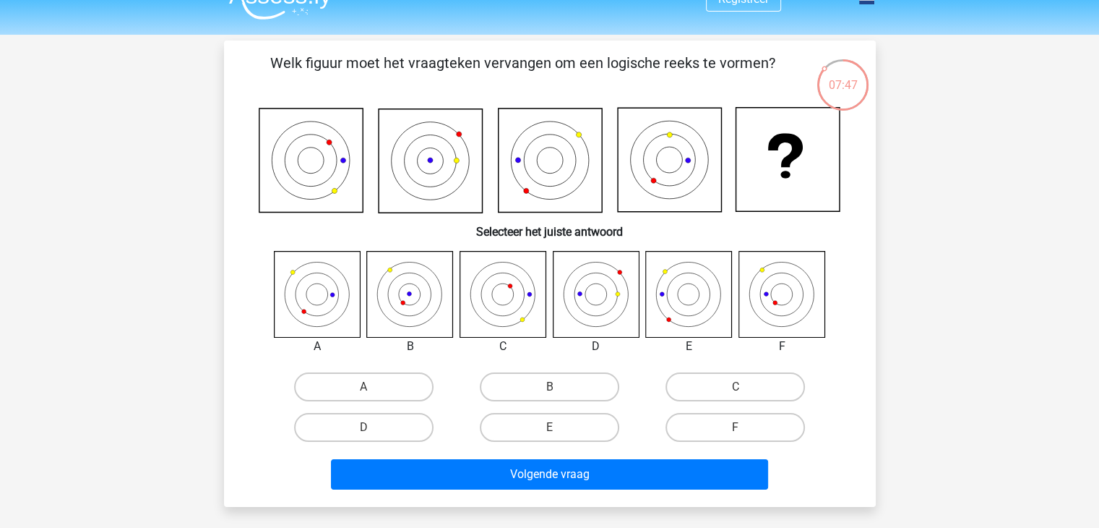
scroll to position [0, 0]
